Goal: Information Seeking & Learning: Find specific page/section

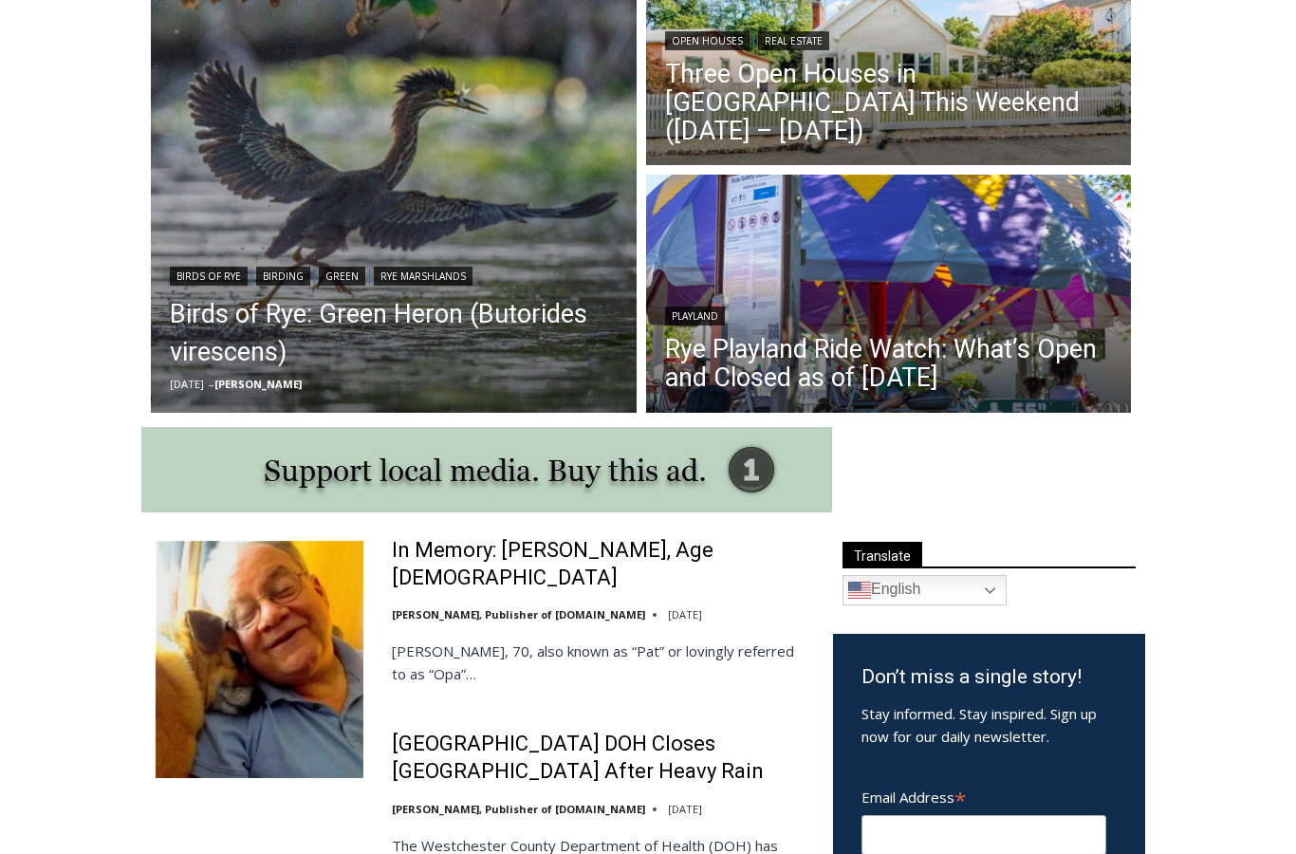
scroll to position [617, 0]
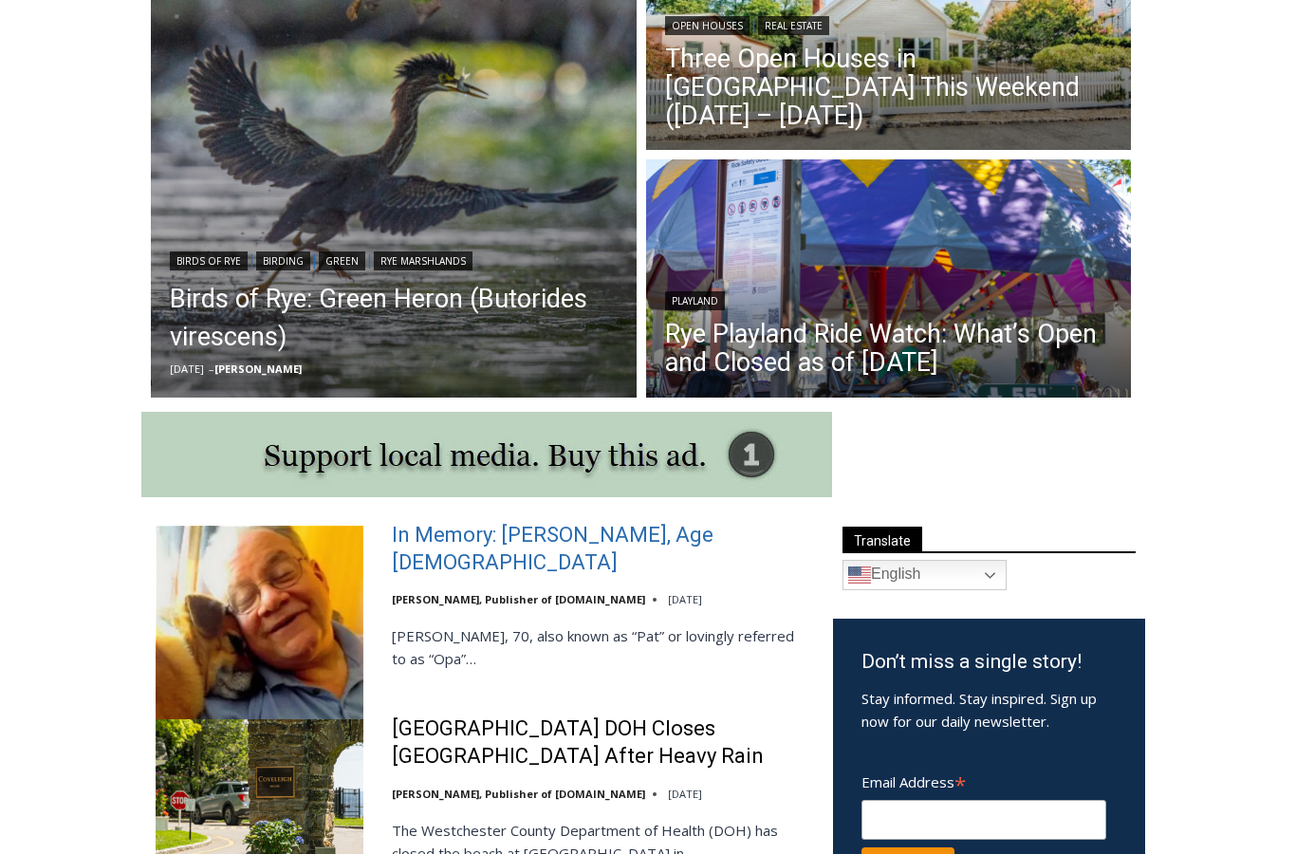
click at [716, 546] on link "In Memory: [PERSON_NAME], Age [DEMOGRAPHIC_DATA]" at bounding box center [600, 550] width 416 height 54
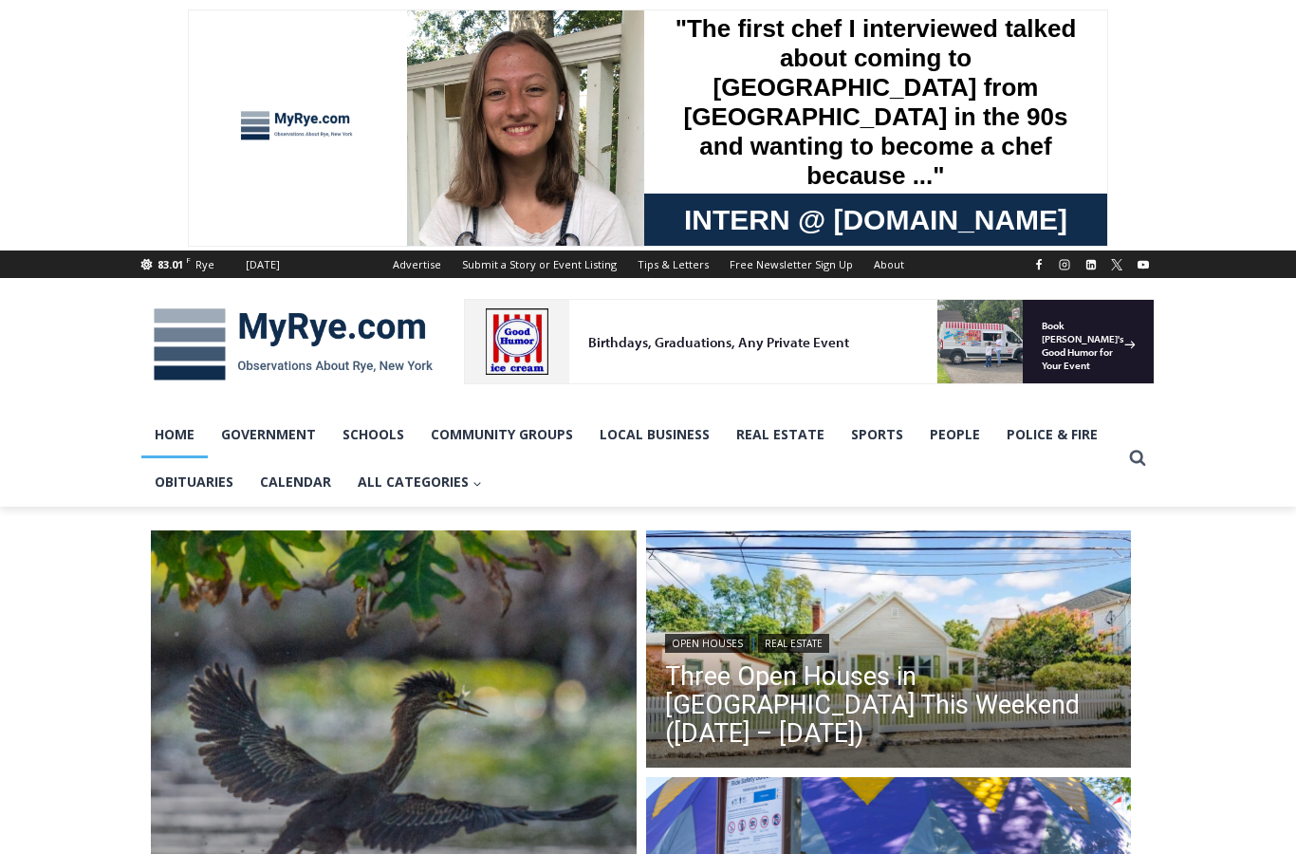
scroll to position [694, 0]
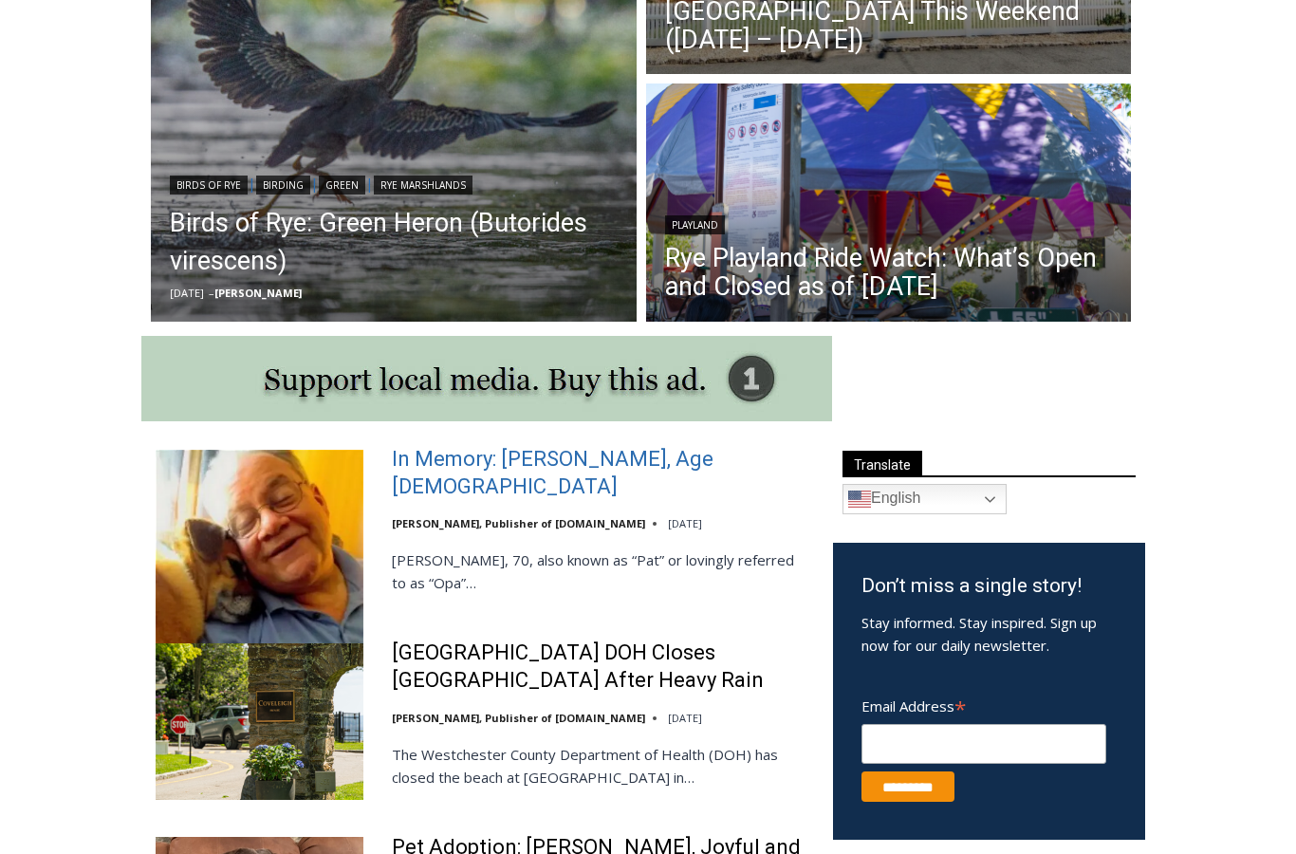
click at [706, 465] on link "In Memory: [PERSON_NAME], Age [DEMOGRAPHIC_DATA]" at bounding box center [600, 473] width 416 height 54
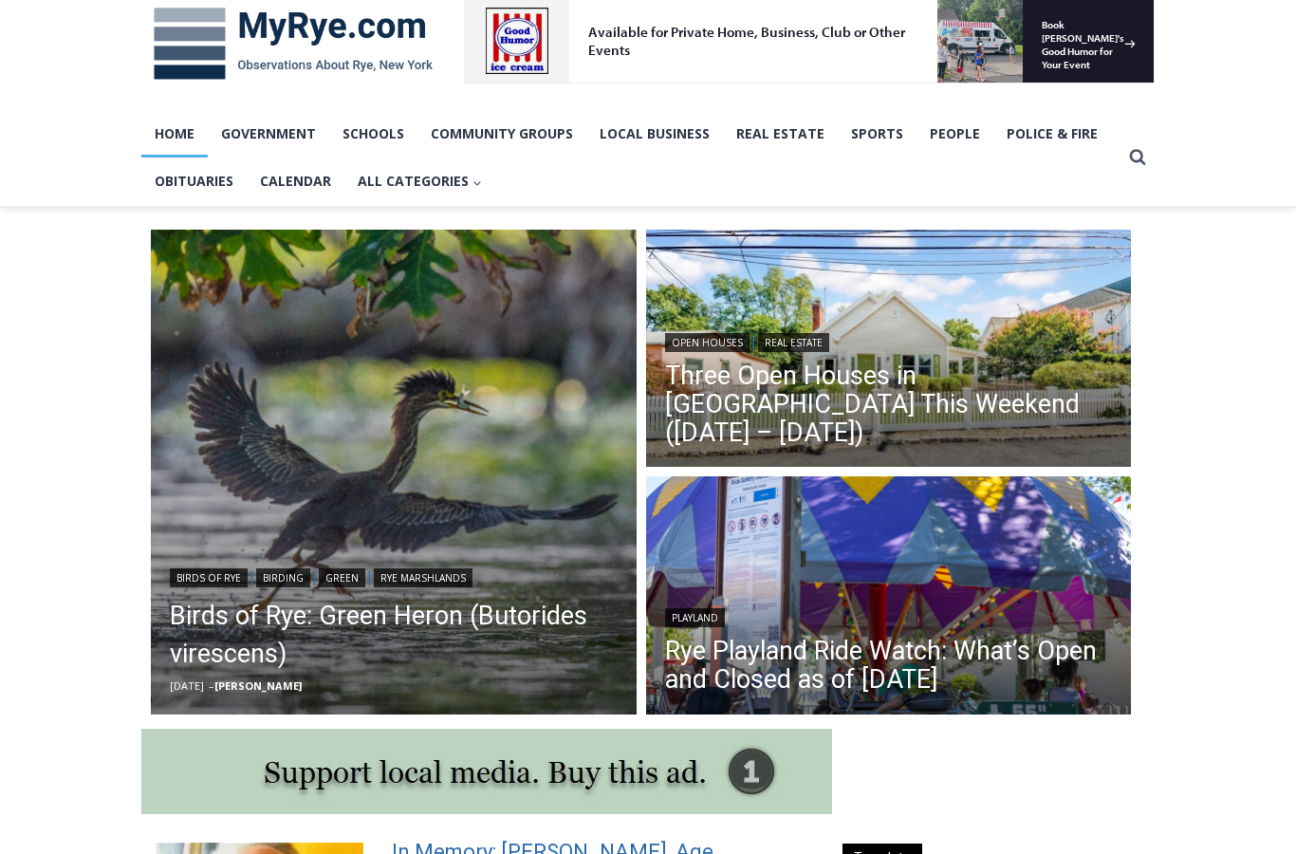
scroll to position [0, 0]
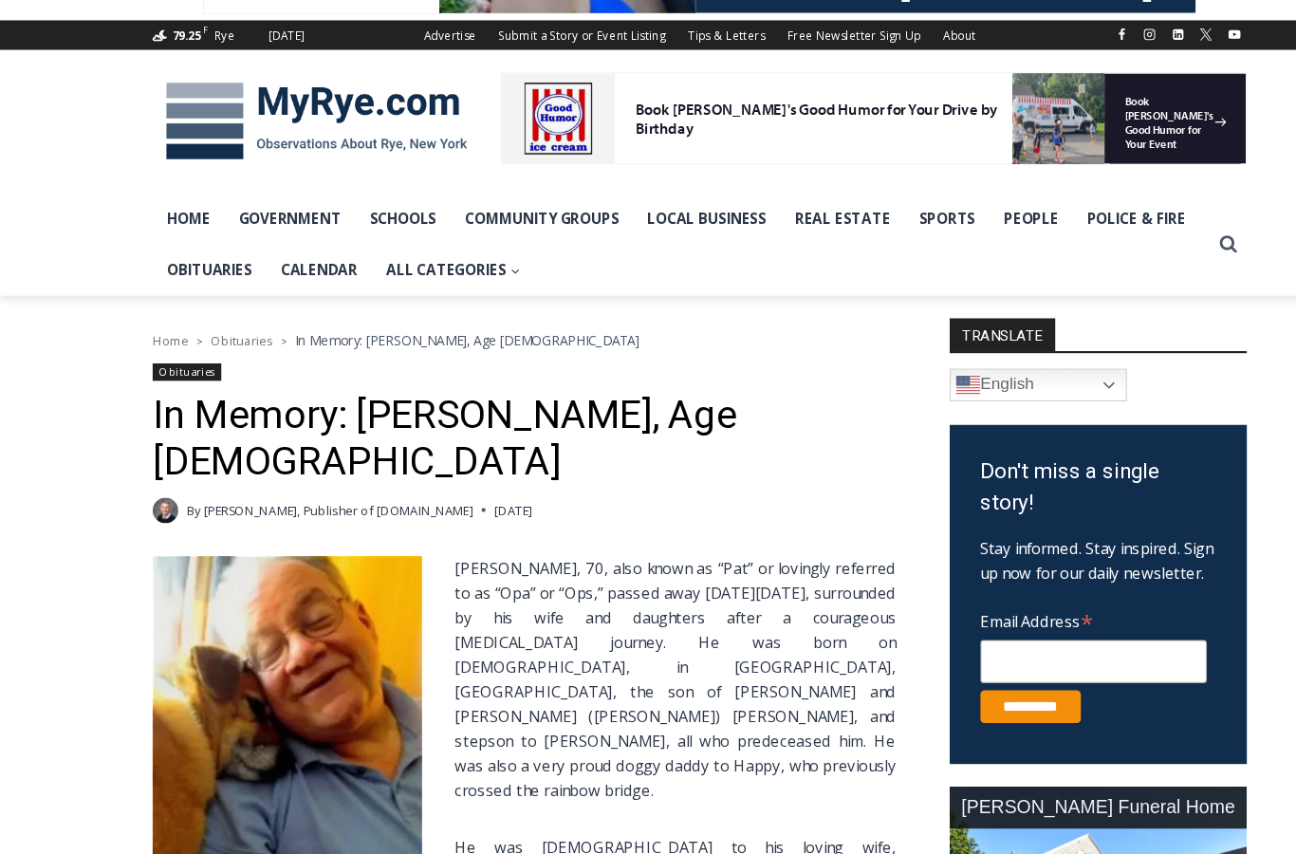
scroll to position [177, 0]
